Goal: Task Accomplishment & Management: Manage account settings

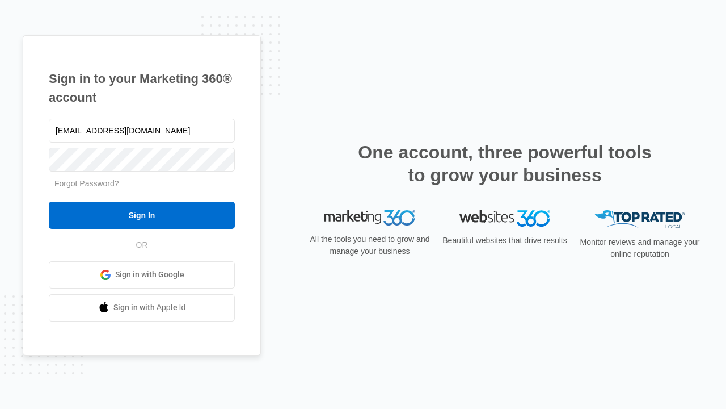
type input "dankie614@gmail.com"
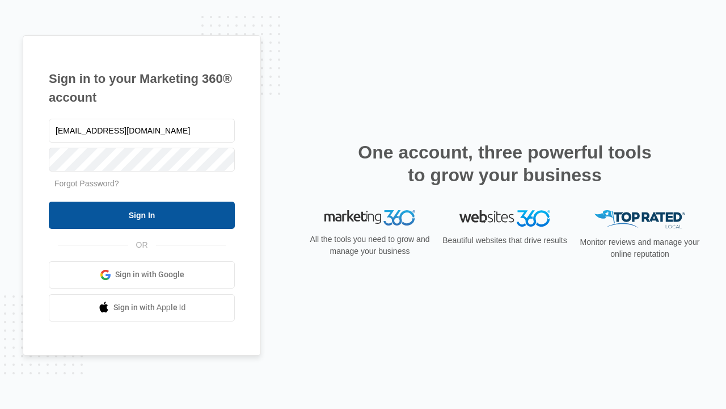
click at [142, 215] on input "Sign In" at bounding box center [142, 214] width 186 height 27
